Goal: Find specific page/section: Find specific page/section

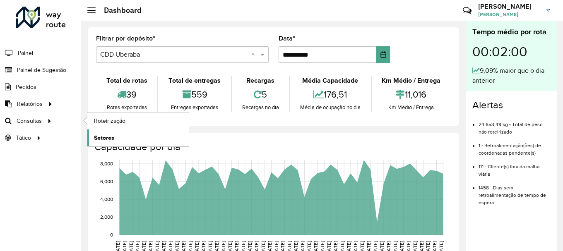
click at [102, 136] on span "Setores" at bounding box center [104, 138] width 20 height 9
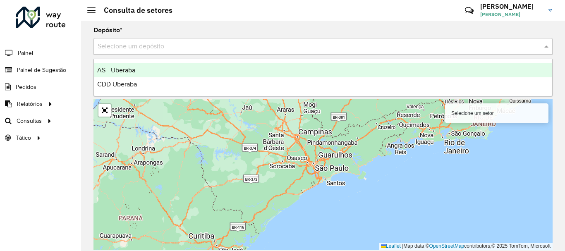
click at [108, 49] on input "text" at bounding box center [315, 47] width 434 height 10
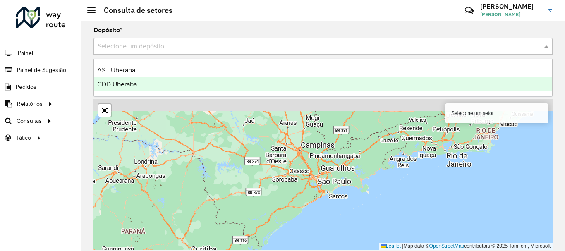
click at [124, 84] on span "CDD Uberaba" at bounding box center [117, 84] width 40 height 7
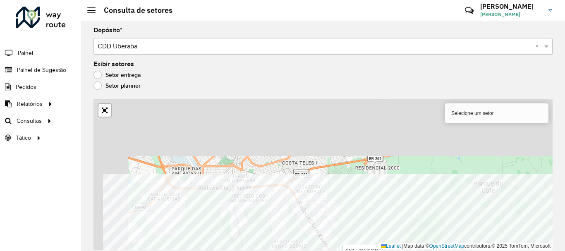
click at [357, 251] on div "Depósito * Selecione um depósito × CDD Uberaba × Exibir setores Setor entrega S…" at bounding box center [323, 136] width 484 height 230
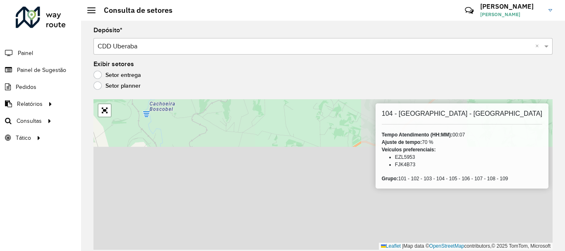
click at [349, 21] on div "Depósito * Selecione um depósito × CDD Uberaba × Exibir setores Setor entrega S…" at bounding box center [323, 136] width 484 height 230
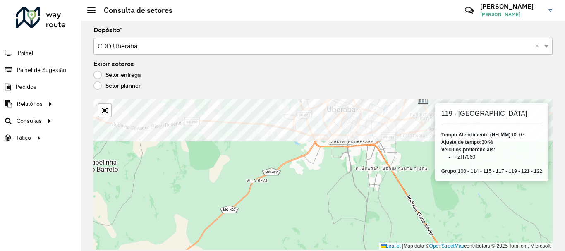
click at [331, 87] on formly-group "Depósito * Selecione um depósito × CDD Uberaba × Exibir setores Setor entrega S…" at bounding box center [322, 138] width 459 height 223
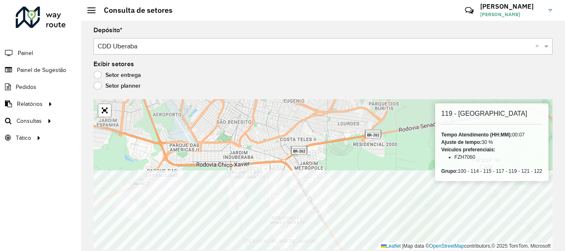
click at [362, 251] on html "Aguarde... Pop-up bloqueado! Seu navegador bloqueou automáticamente a abertura …" at bounding box center [282, 125] width 565 height 251
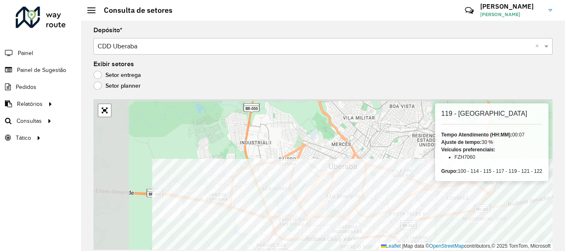
click at [393, 251] on html "Aguarde... Pop-up bloqueado! Seu navegador bloqueou automáticamente a abertura …" at bounding box center [282, 125] width 565 height 251
